Goal: Navigation & Orientation: Find specific page/section

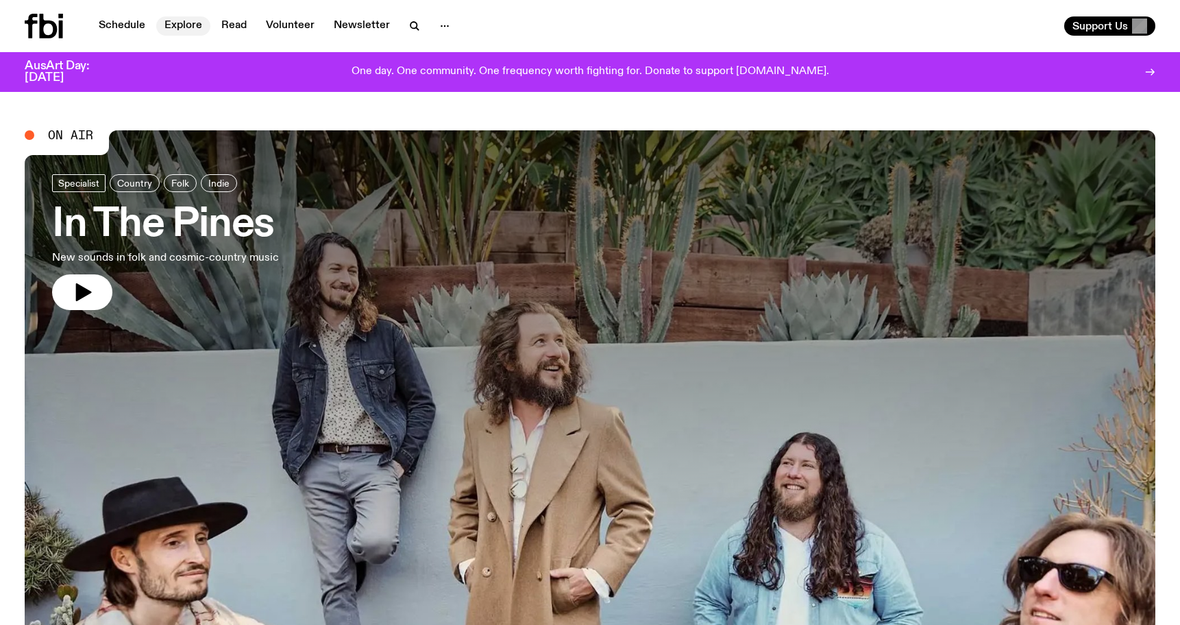
click at [186, 26] on link "Explore" at bounding box center [183, 25] width 54 height 19
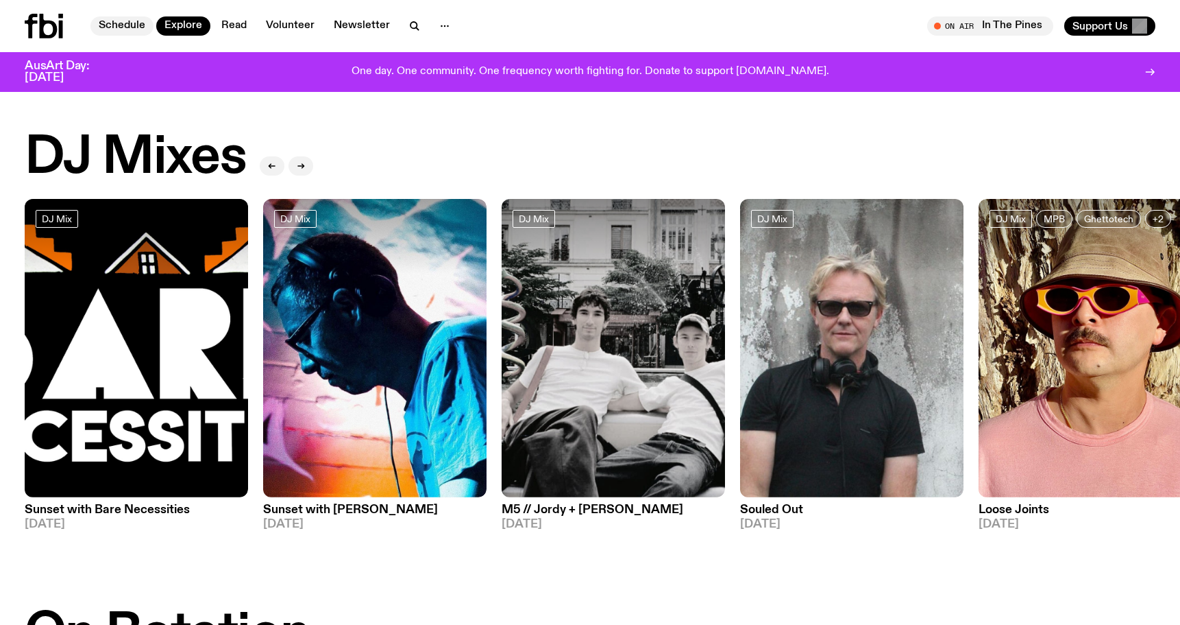
click at [121, 29] on link "Schedule" at bounding box center [121, 25] width 63 height 19
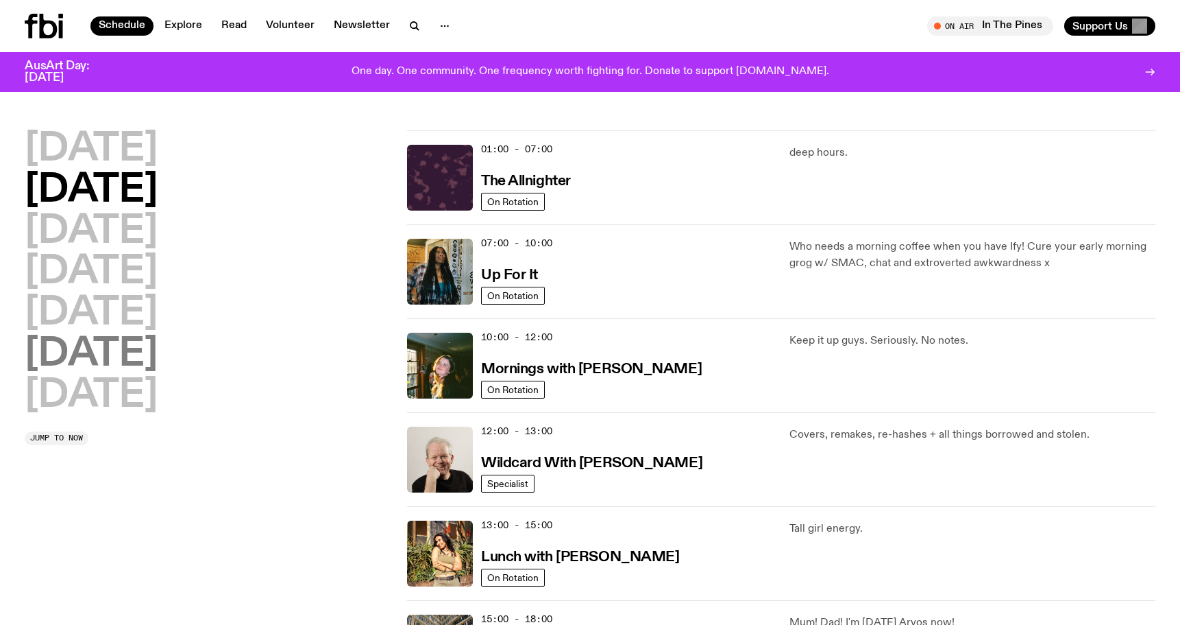
click at [105, 353] on h2 "[DATE]" at bounding box center [91, 354] width 133 height 38
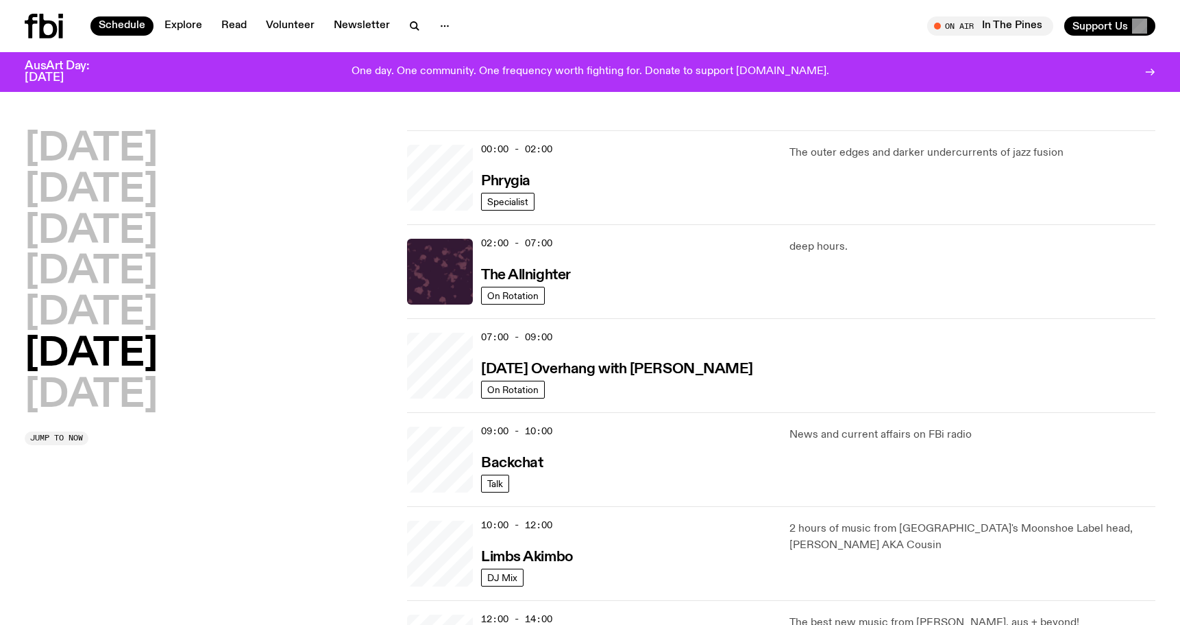
scroll to position [38, 0]
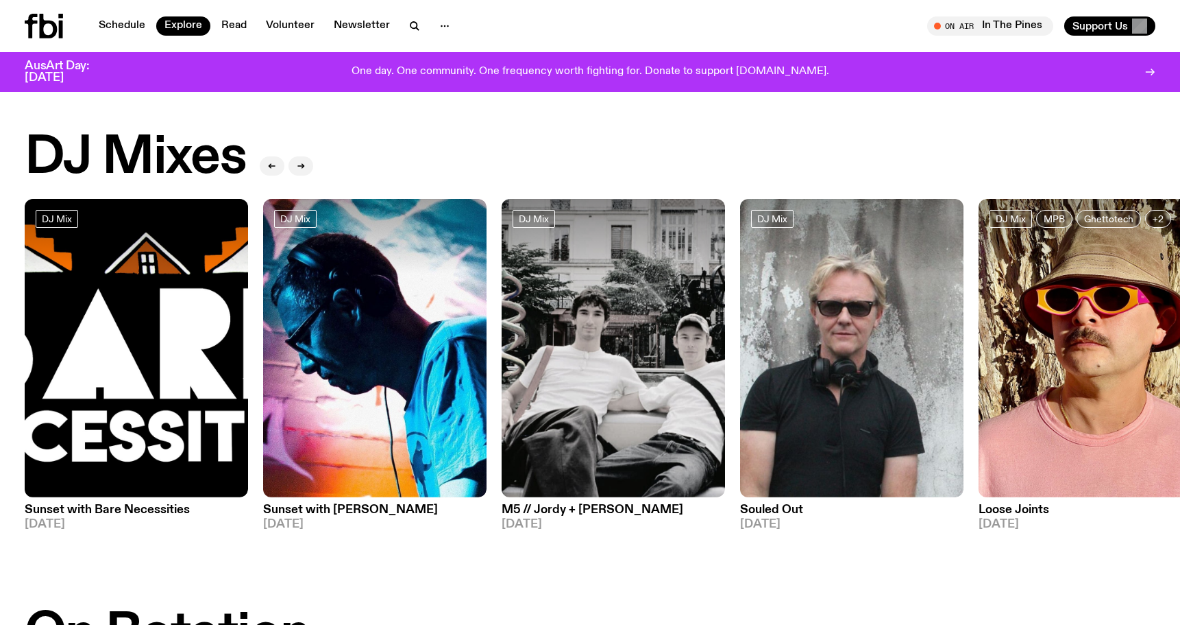
click at [37, 29] on icon at bounding box center [44, 26] width 38 height 25
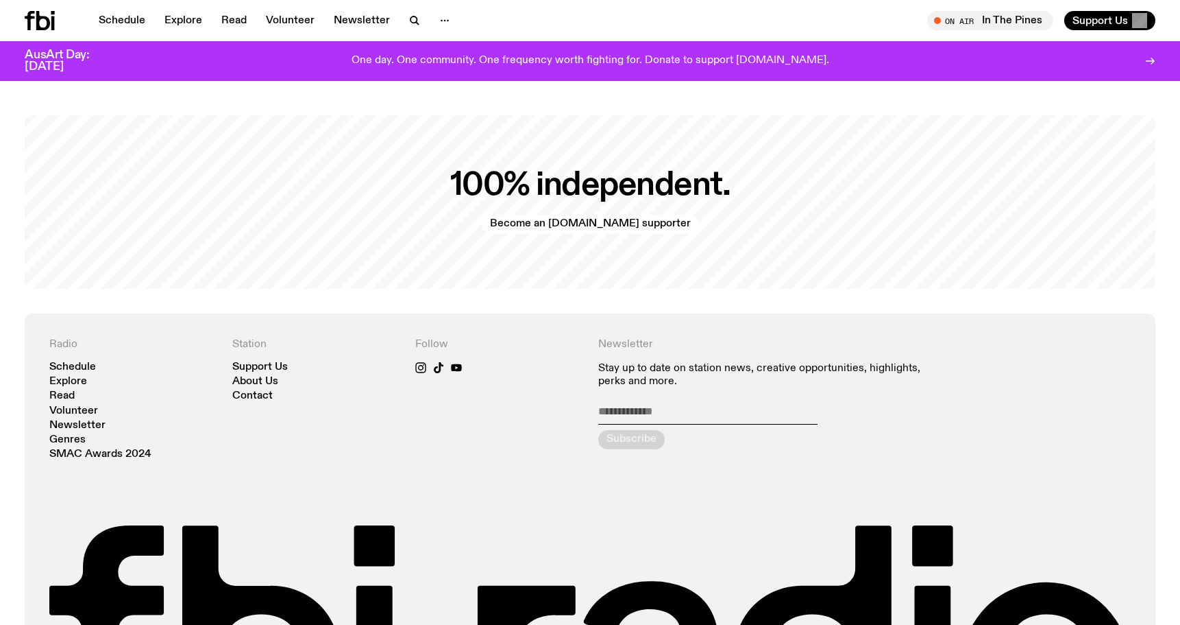
scroll to position [2977, 0]
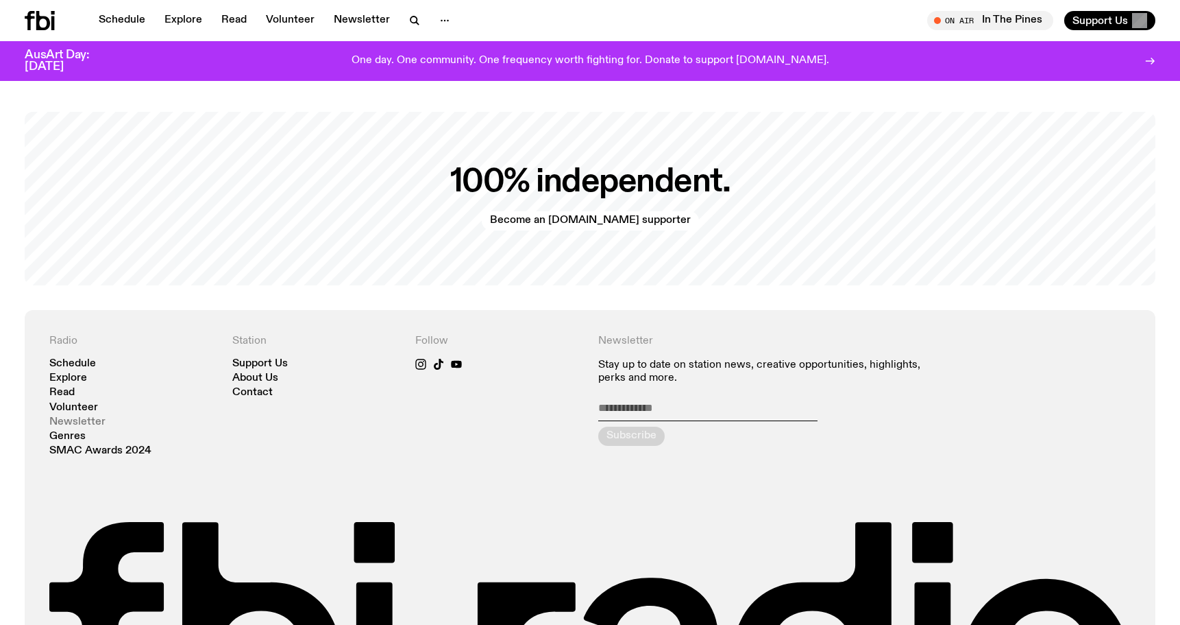
click at [76, 417] on link "Newsletter" at bounding box center [77, 422] width 56 height 10
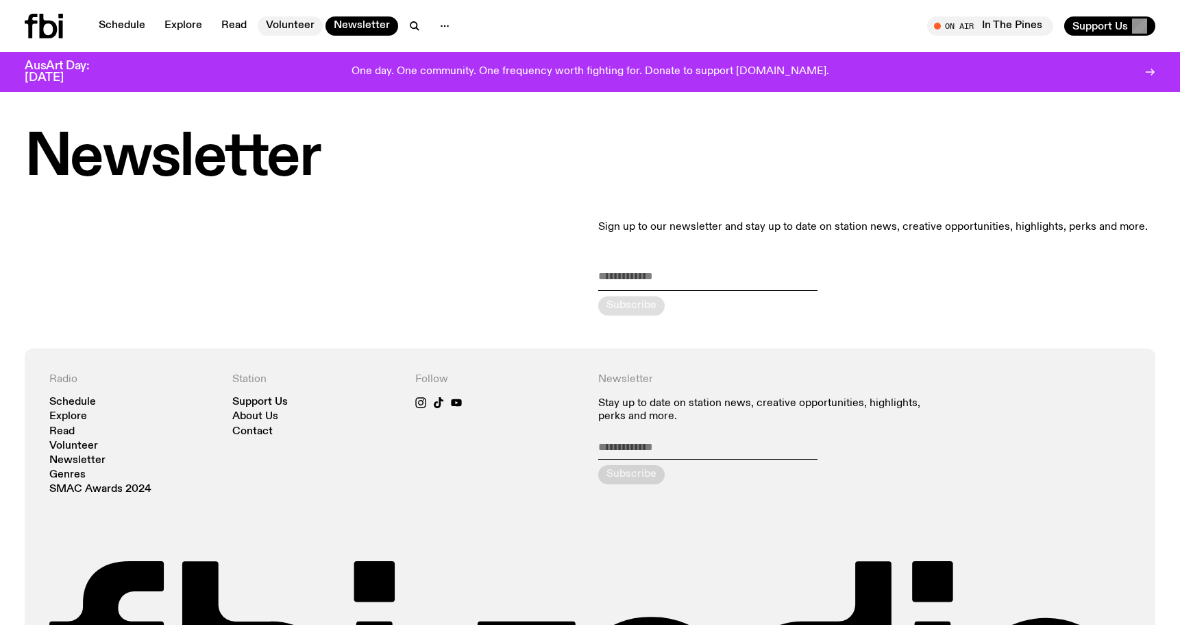
click at [279, 25] on link "Volunteer" at bounding box center [290, 25] width 65 height 19
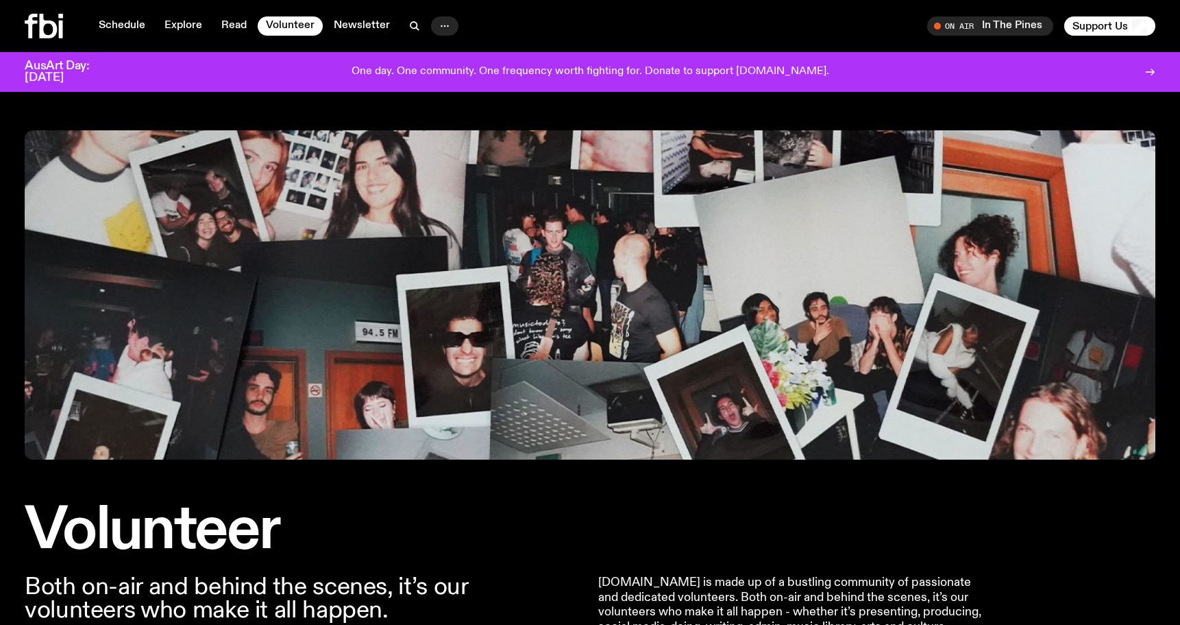
click at [447, 25] on circle "button" at bounding box center [448, 26] width 2 height 2
click at [701, 29] on div "On Air In The Pines Tune in live Support Us" at bounding box center [876, 25] width 560 height 19
